Goal: Find specific page/section: Find specific page/section

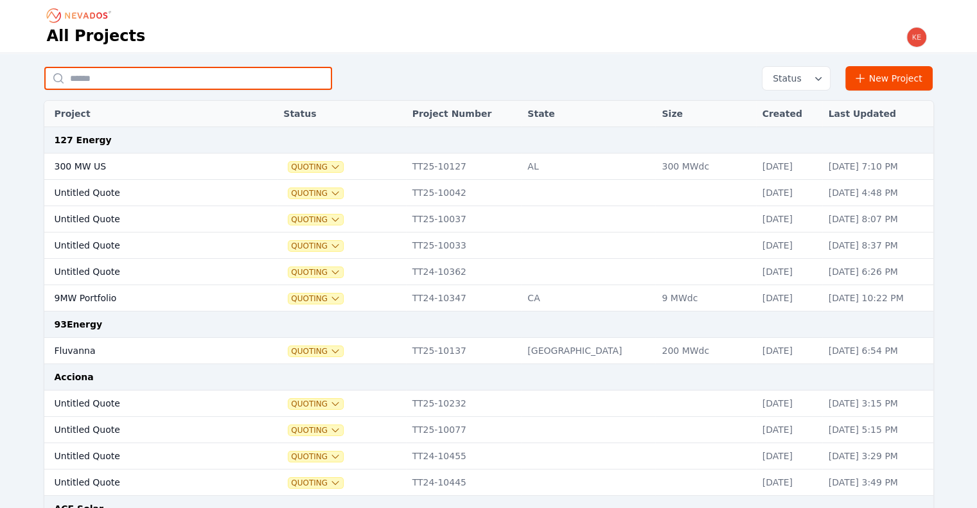
drag, startPoint x: 0, startPoint y: 0, endPoint x: 119, endPoint y: 89, distance: 149.1
click at [119, 89] on input "text" at bounding box center [188, 78] width 288 height 23
type input "*******"
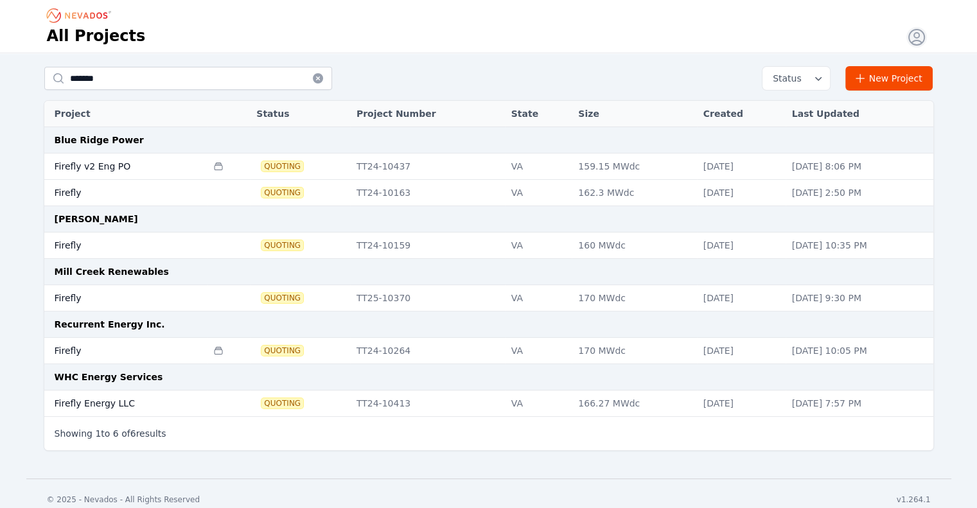
type input "*******"
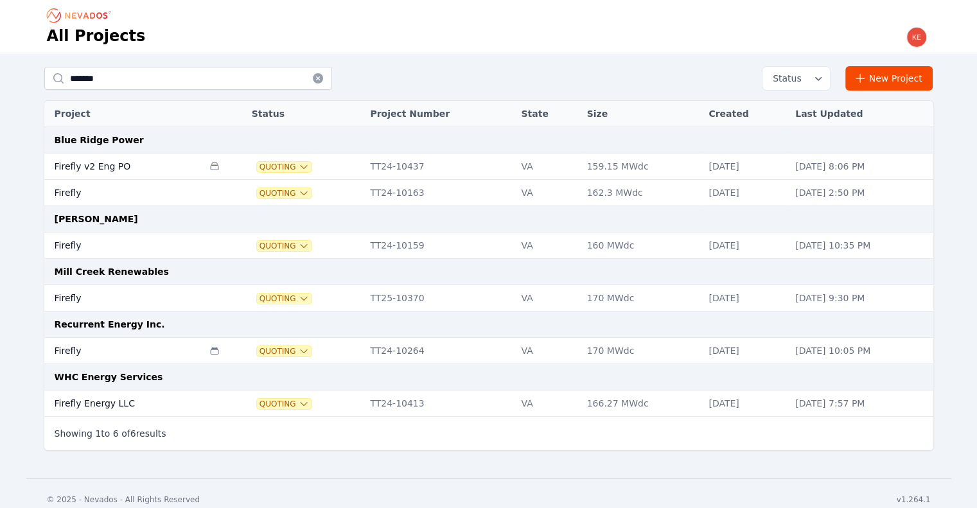
click at [152, 295] on td "Firefly" at bounding box center [123, 298] width 159 height 26
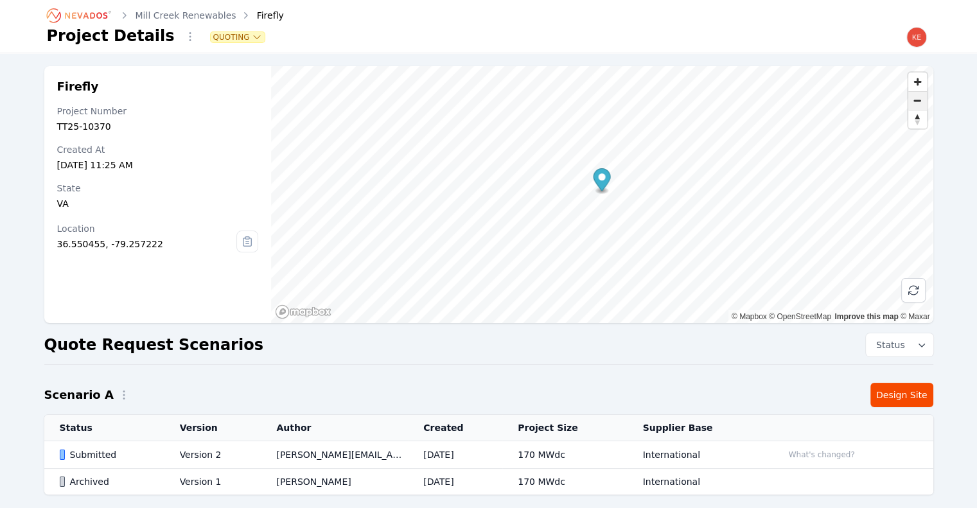
click at [919, 97] on span "Zoom out" at bounding box center [917, 101] width 19 height 18
click at [915, 79] on span "Zoom in" at bounding box center [917, 82] width 19 height 19
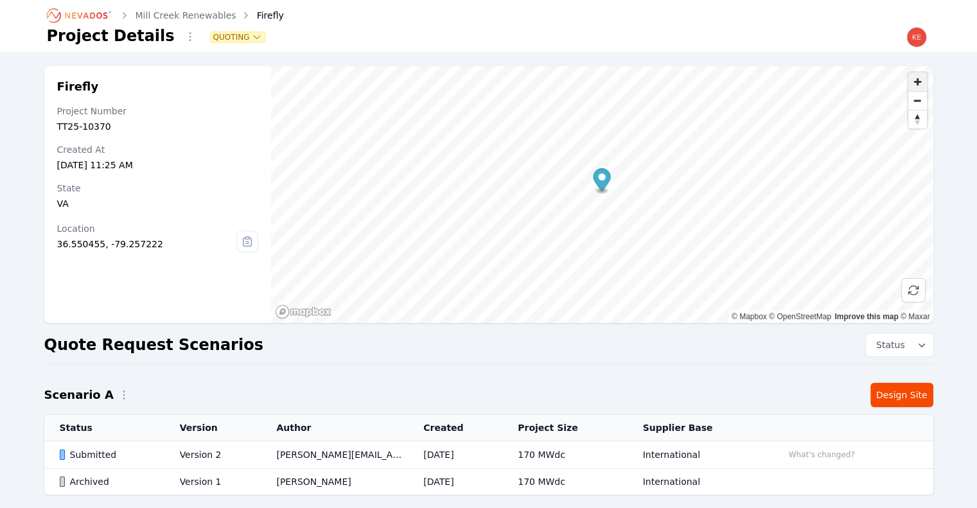
click at [915, 79] on span "Zoom in" at bounding box center [917, 82] width 19 height 19
click at [247, 238] on icon at bounding box center [247, 241] width 21 height 21
click at [148, 457] on div "Submitted" at bounding box center [109, 454] width 98 height 13
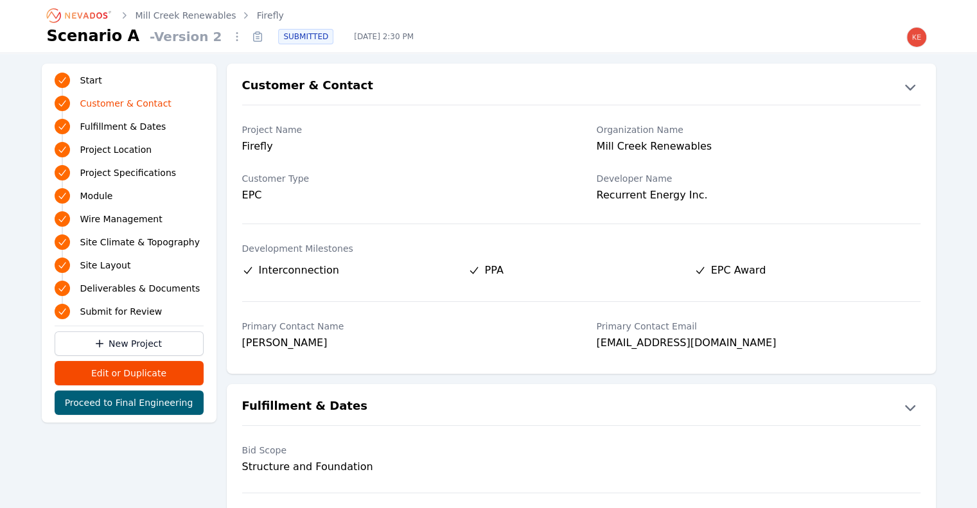
click at [121, 295] on span "Deliverables & Documents" at bounding box center [140, 288] width 120 height 13
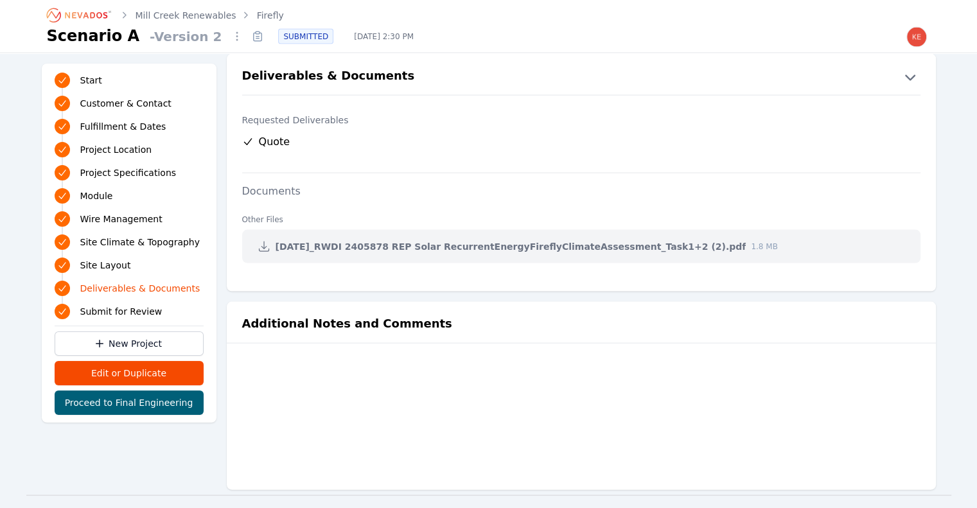
scroll to position [2650, 0]
